Goal: Navigation & Orientation: Find specific page/section

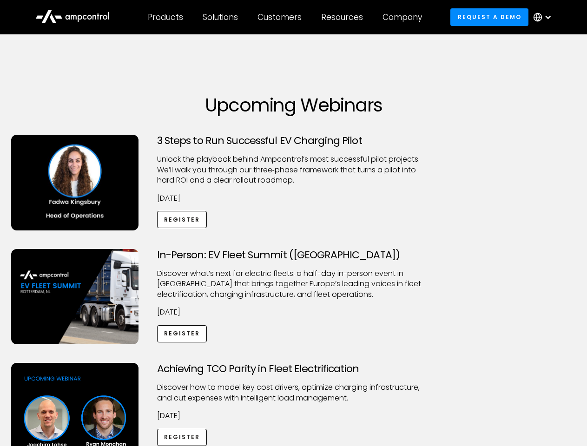
click at [286, 17] on div "Customers" at bounding box center [279, 17] width 44 height 10
click at [165, 17] on div "Products" at bounding box center [165, 17] width 35 height 10
click at [221, 17] on div "Solutions" at bounding box center [220, 17] width 35 height 10
click at [281, 17] on div "Customers" at bounding box center [279, 17] width 44 height 10
click at [344, 17] on div "Resources" at bounding box center [342, 17] width 42 height 10
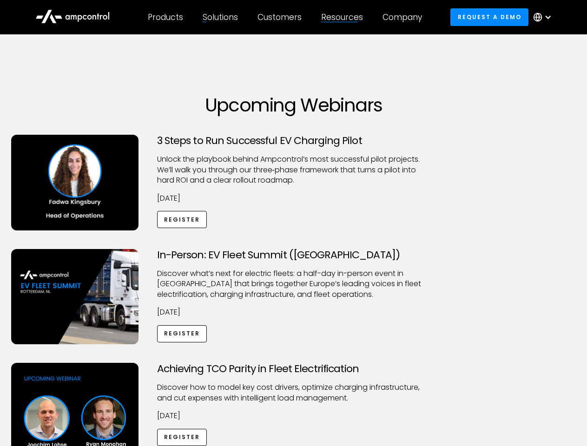
click at [405, 17] on div "Company" at bounding box center [401, 17] width 39 height 10
click at [545, 17] on div at bounding box center [547, 16] width 7 height 7
click at [286, 17] on div "Customers" at bounding box center [279, 17] width 44 height 10
click at [165, 17] on div "Products" at bounding box center [165, 17] width 35 height 10
click at [221, 17] on div "Solutions" at bounding box center [220, 17] width 35 height 10
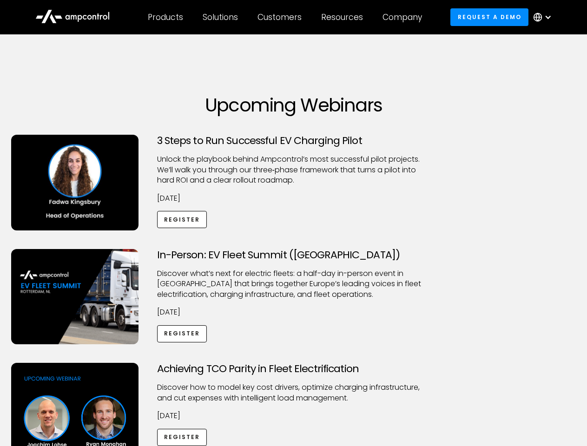
click at [281, 17] on div "Customers" at bounding box center [279, 17] width 44 height 10
click at [344, 17] on div "Resources" at bounding box center [342, 17] width 42 height 10
click at [405, 17] on div "Company" at bounding box center [401, 17] width 39 height 10
click at [545, 17] on div at bounding box center [547, 16] width 7 height 7
